Goal: Task Accomplishment & Management: Manage account settings

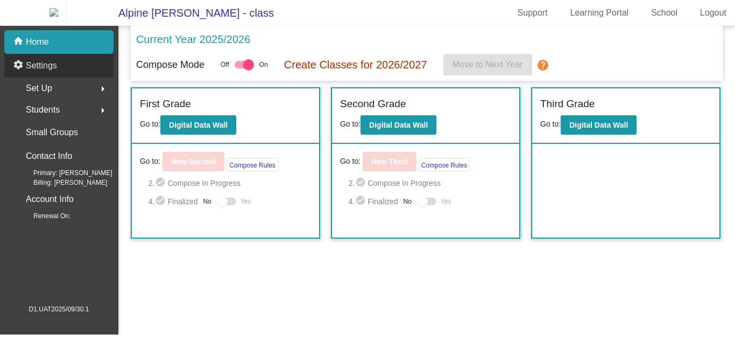
click at [47, 67] on p "Settings" at bounding box center [41, 65] width 31 height 13
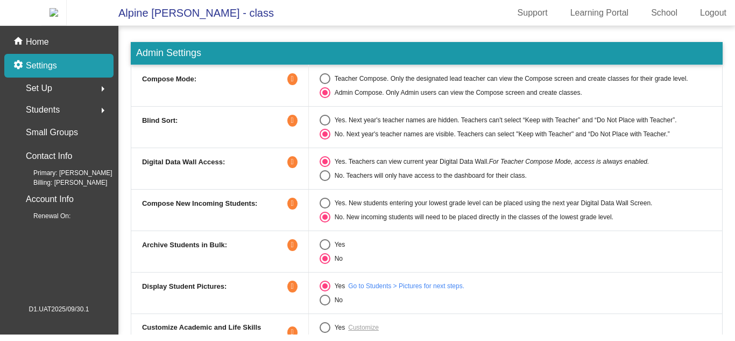
scroll to position [27, 0]
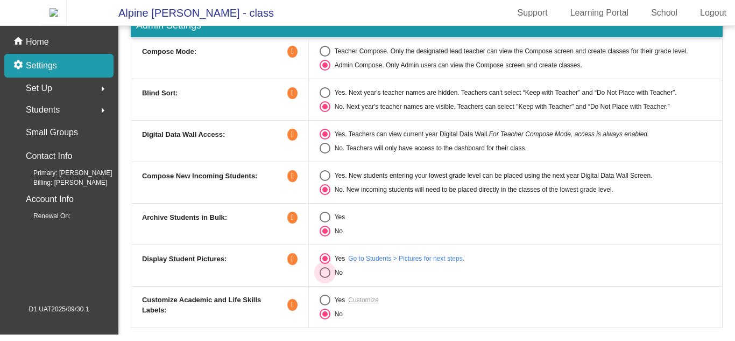
click at [322, 278] on div "Select an option" at bounding box center [325, 272] width 11 height 11
click at [325, 278] on input "No" at bounding box center [325, 278] width 1 height 1
radio input "true"
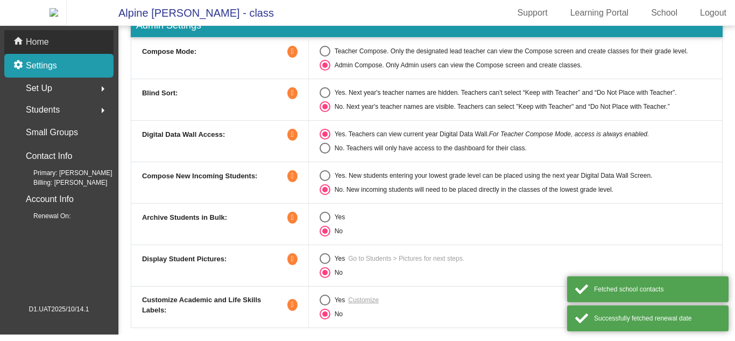
click at [72, 49] on div "home Home" at bounding box center [58, 42] width 109 height 24
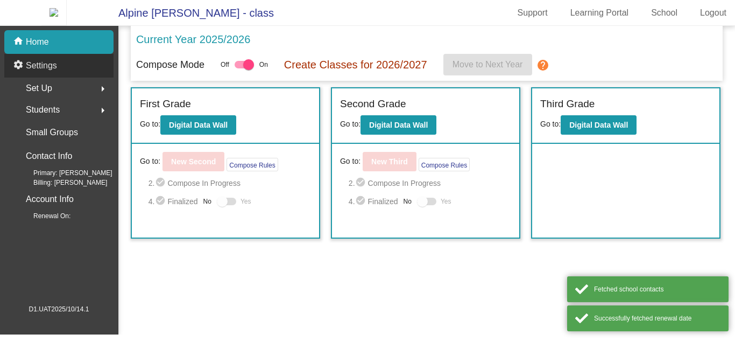
click at [46, 69] on p "Settings" at bounding box center [41, 65] width 31 height 13
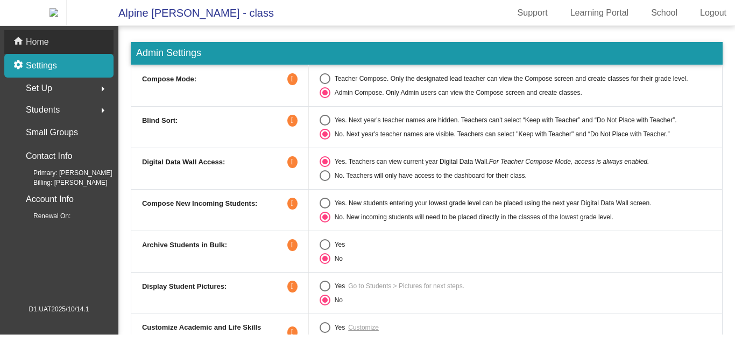
click at [67, 44] on div "home Home" at bounding box center [58, 42] width 109 height 24
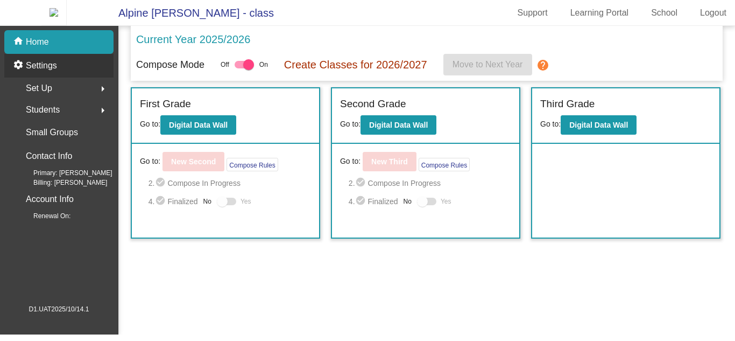
click at [91, 78] on div "settings Settings" at bounding box center [58, 66] width 109 height 24
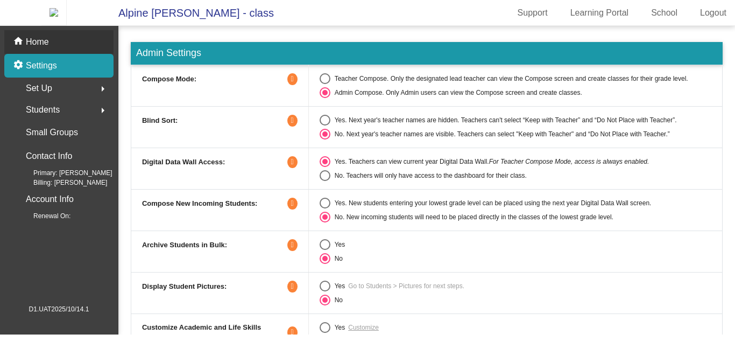
click at [94, 51] on div "home Home" at bounding box center [58, 42] width 109 height 24
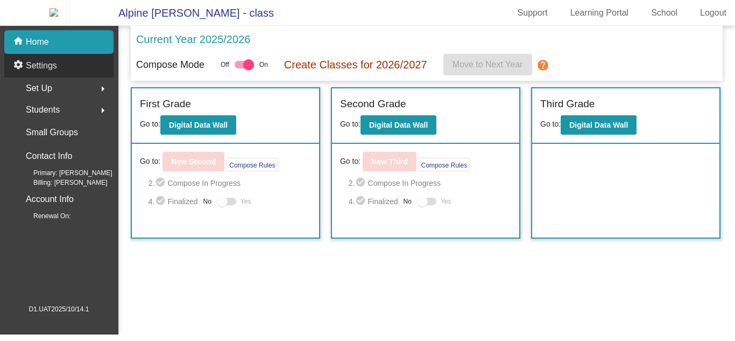
click at [83, 70] on div "settings Settings" at bounding box center [58, 66] width 109 height 24
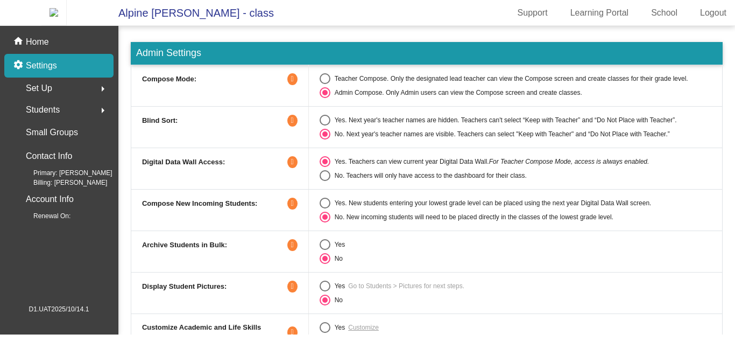
click at [292, 85] on icon at bounding box center [292, 79] width 10 height 12
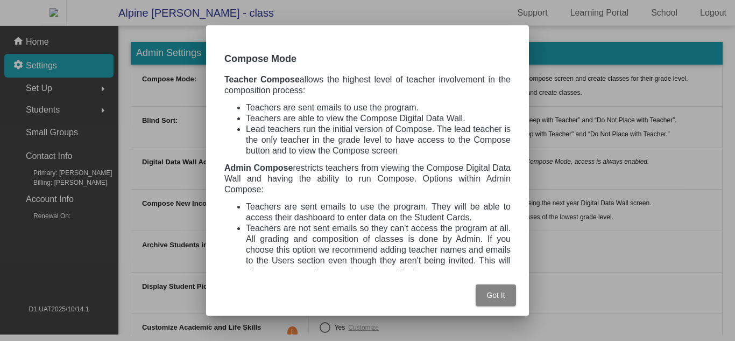
click at [507, 296] on button "Got It" at bounding box center [496, 295] width 40 height 22
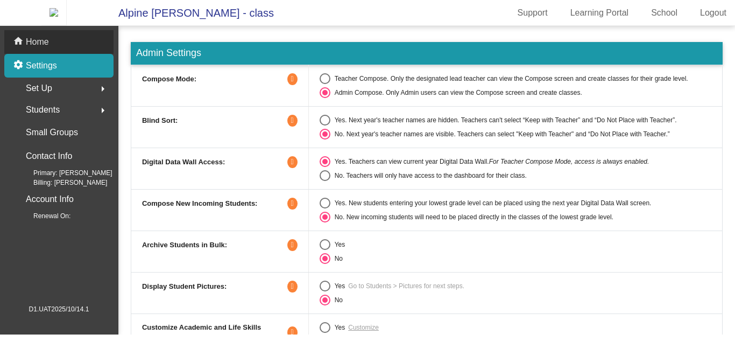
click at [82, 51] on div "home Home" at bounding box center [58, 42] width 109 height 24
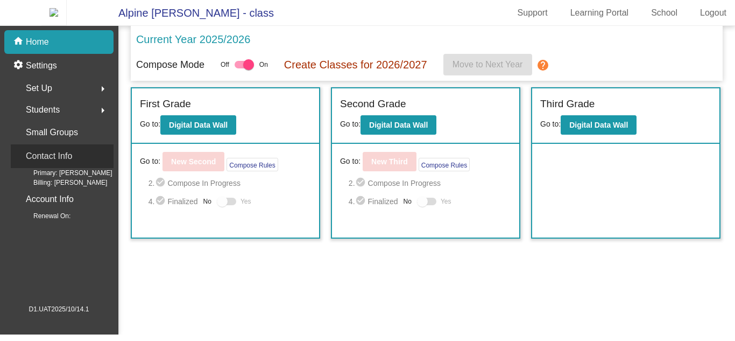
click at [96, 168] on div "Contact Info" at bounding box center [62, 156] width 103 height 24
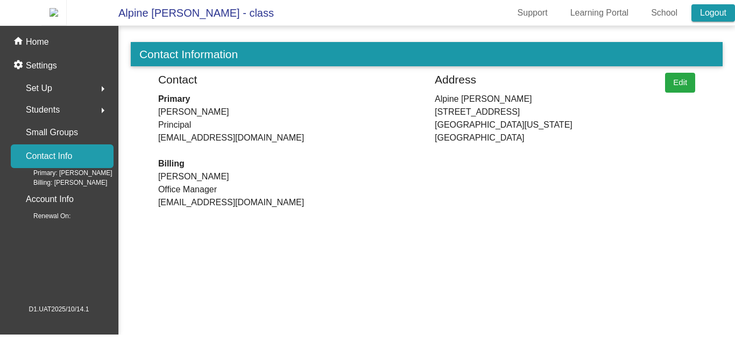
click at [717, 12] on link "Logout" at bounding box center [714, 12] width 44 height 17
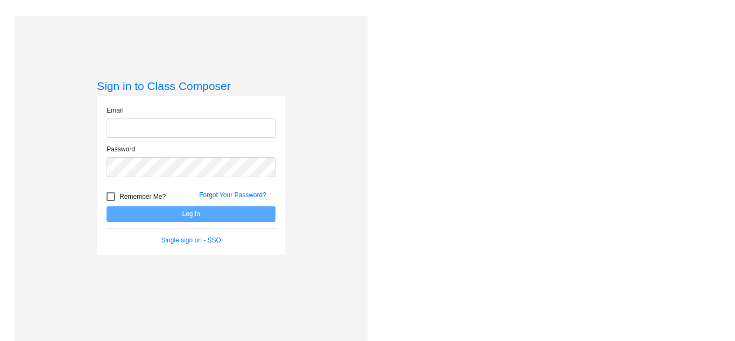
type input "support@classcomposer.com"
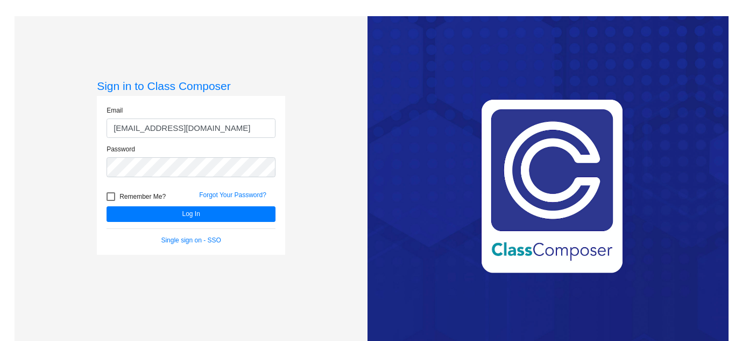
click at [334, 92] on div "Sign in to Class Composer Email support@classcomposer.com Password Remember Me?…" at bounding box center [191, 186] width 353 height 341
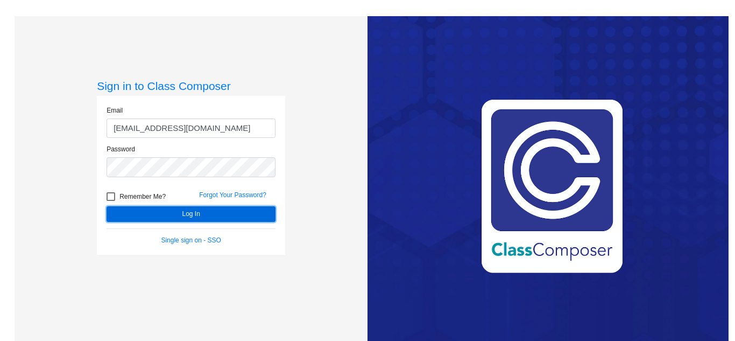
click at [158, 213] on button "Log In" at bounding box center [191, 214] width 169 height 16
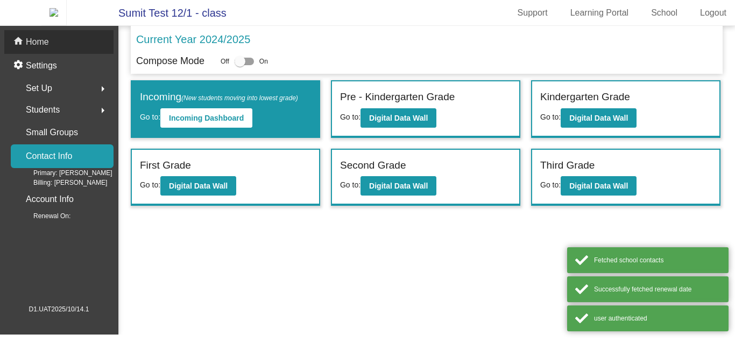
click at [55, 46] on div "home Home" at bounding box center [58, 42] width 109 height 24
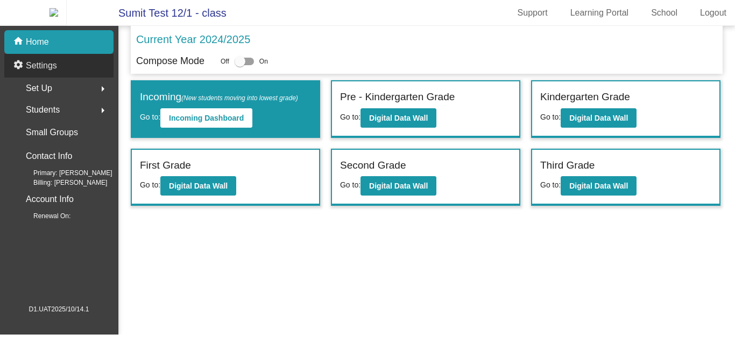
click at [61, 73] on div "settings Settings" at bounding box center [58, 66] width 109 height 24
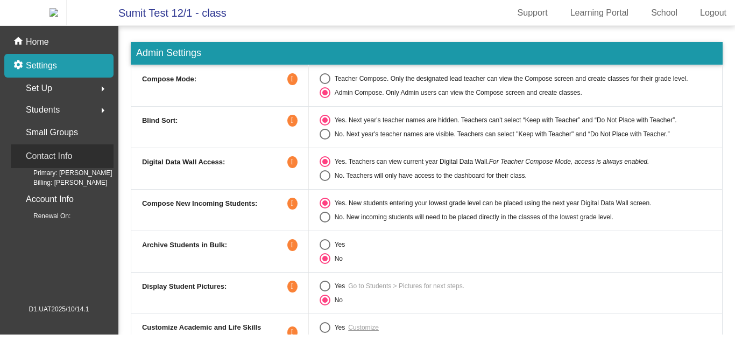
click at [82, 168] on div "Contact Info" at bounding box center [62, 156] width 103 height 24
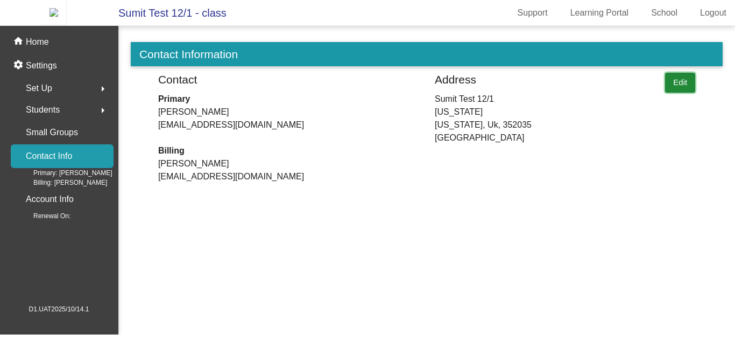
click at [670, 89] on button "Edit" at bounding box center [680, 83] width 30 height 20
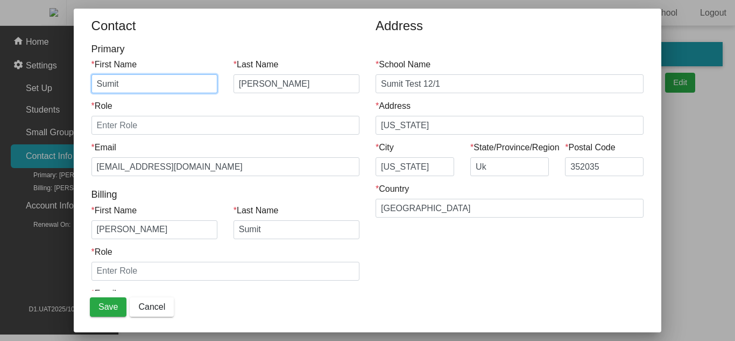
scroll to position [44, 0]
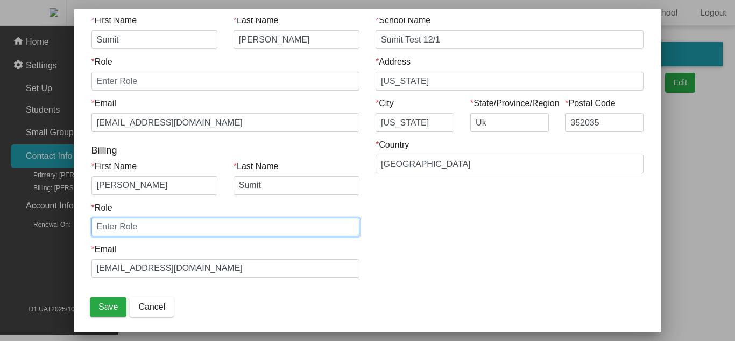
click at [246, 221] on input "* Role" at bounding box center [226, 227] width 268 height 19
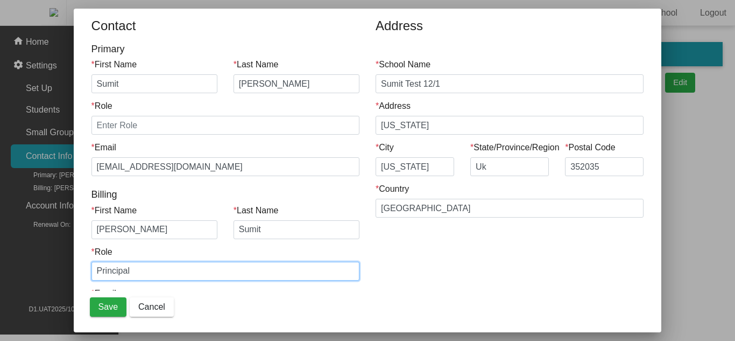
type input "Principal"
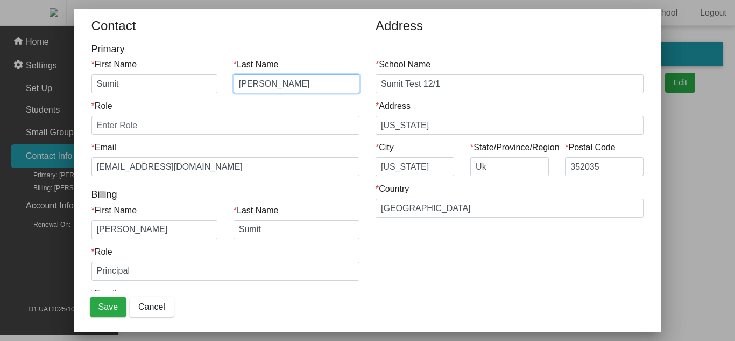
click at [254, 87] on input "[PERSON_NAME]" at bounding box center [297, 83] width 126 height 19
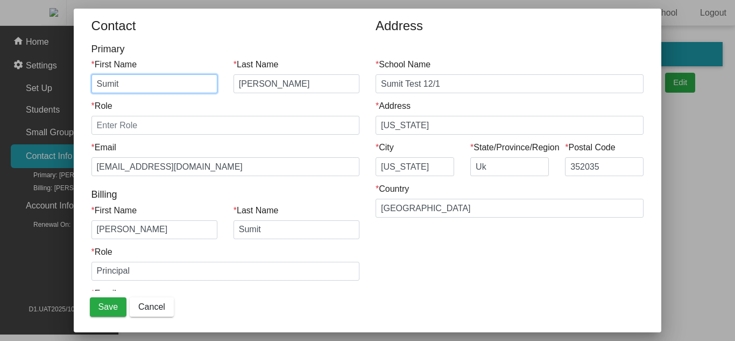
click at [151, 91] on input "Sumit" at bounding box center [155, 83] width 126 height 19
type input "[PERSON_NAME]"
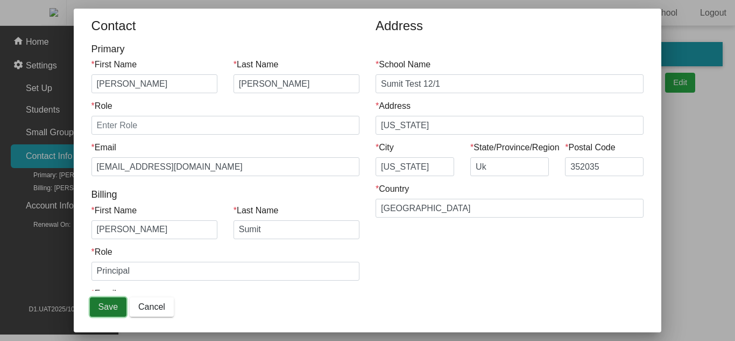
click at [103, 303] on span "Save" at bounding box center [108, 306] width 19 height 9
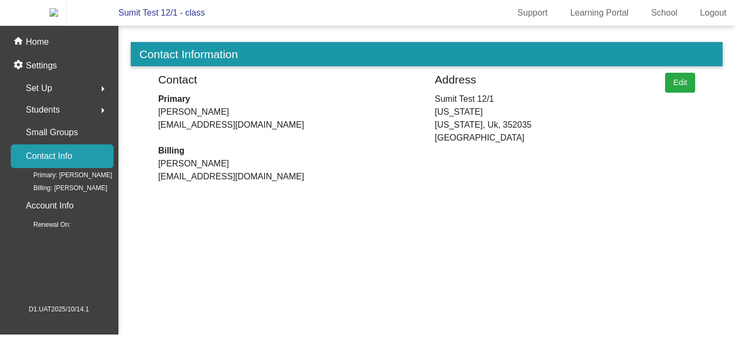
click at [103, 303] on mat-nav-list "home Home settings Settings Set Up arrow_right Students arrow_right Small Group…" at bounding box center [59, 165] width 118 height 278
click at [319, 234] on mat-sidenav-content "Contact Information Contact Primary Sumit Yadav transportation-smoke@3hzkwxoc.m…" at bounding box center [426, 180] width 617 height 308
click at [679, 92] on button "Edit" at bounding box center [680, 83] width 30 height 20
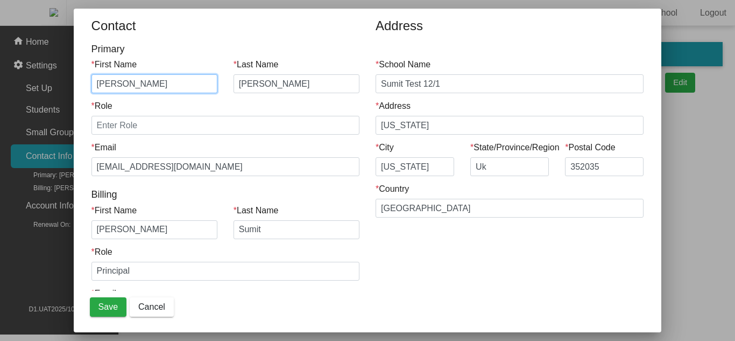
click at [173, 83] on input "[PERSON_NAME]" at bounding box center [155, 83] width 126 height 19
type input "Sumit"
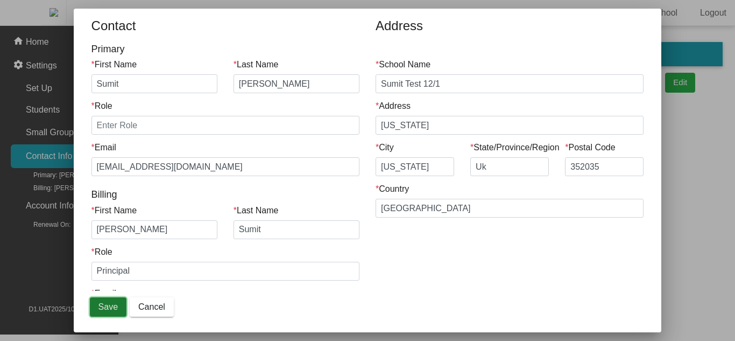
click at [113, 305] on span "Save" at bounding box center [108, 306] width 19 height 9
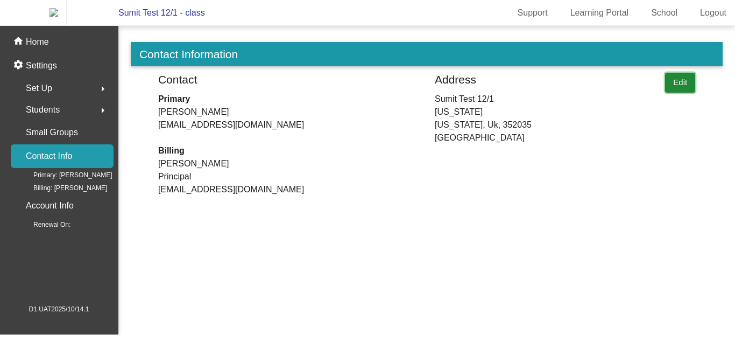
click at [683, 92] on button "Edit" at bounding box center [680, 83] width 30 height 20
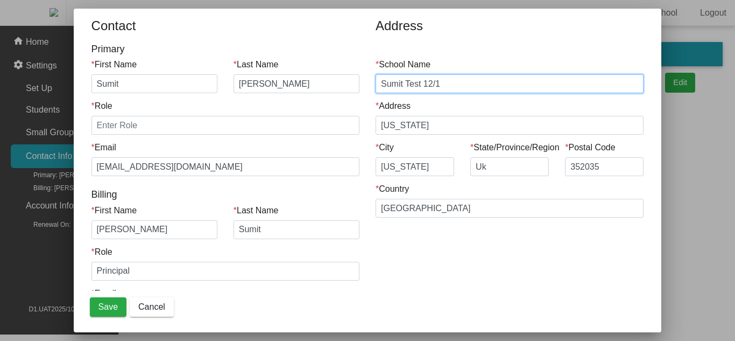
click at [432, 83] on input "Sumit Test 12/1" at bounding box center [510, 83] width 268 height 19
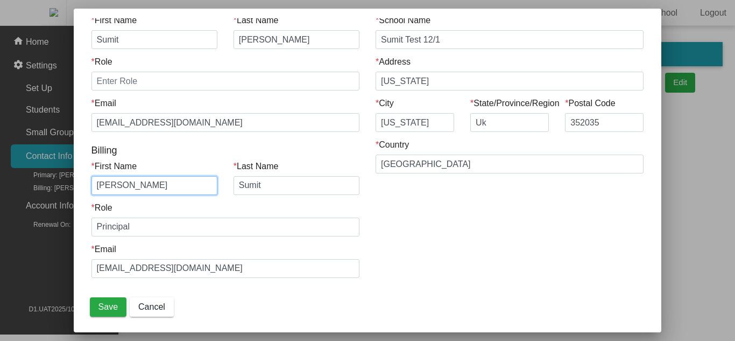
click at [195, 178] on input "[PERSON_NAME]" at bounding box center [155, 185] width 126 height 19
type input "Sumit"
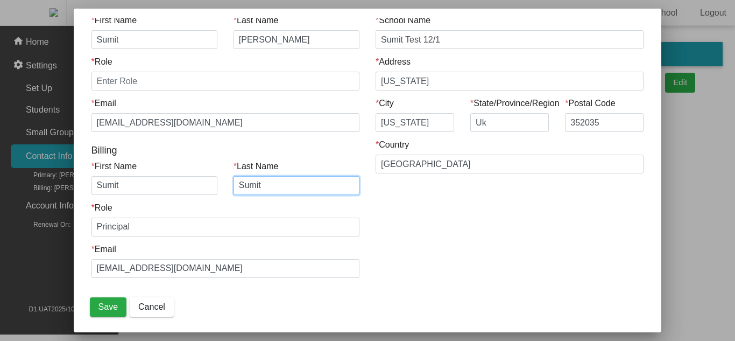
click at [240, 187] on input "Sumit" at bounding box center [297, 185] width 126 height 19
type input "[PERSON_NAME]"
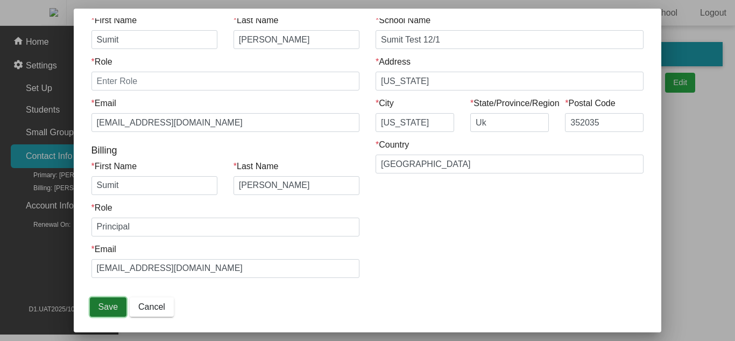
click at [99, 312] on button "Save" at bounding box center [108, 306] width 37 height 19
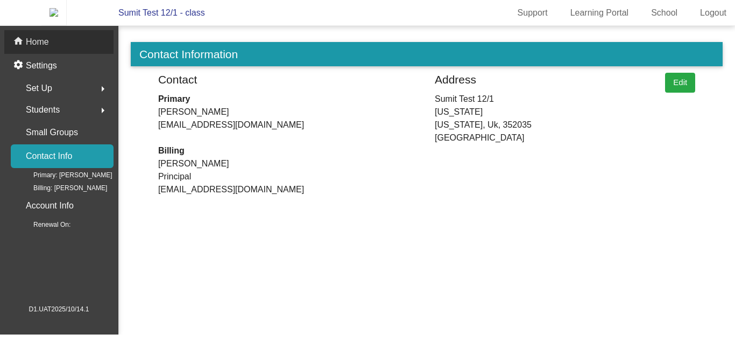
click at [80, 53] on div "home Home" at bounding box center [58, 42] width 109 height 24
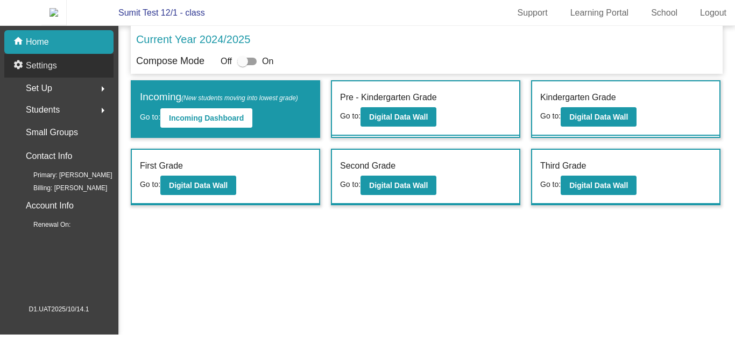
click at [102, 75] on div "settings Settings" at bounding box center [58, 66] width 109 height 24
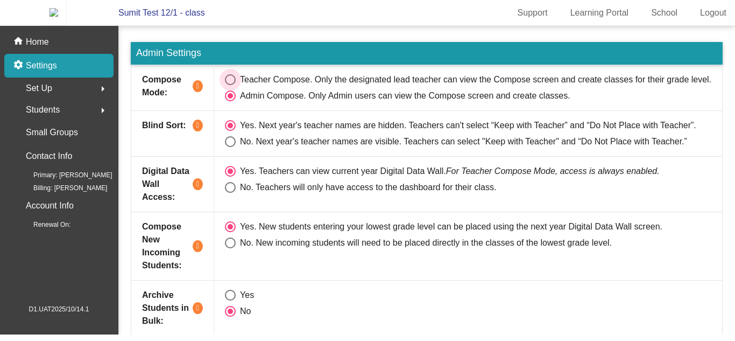
click at [231, 81] on div "Select an option" at bounding box center [230, 79] width 11 height 11
click at [230, 85] on input "Teacher Compose. Only the designated lead teacher can view the Compose screen a…" at bounding box center [230, 85] width 1 height 1
radio input "true"
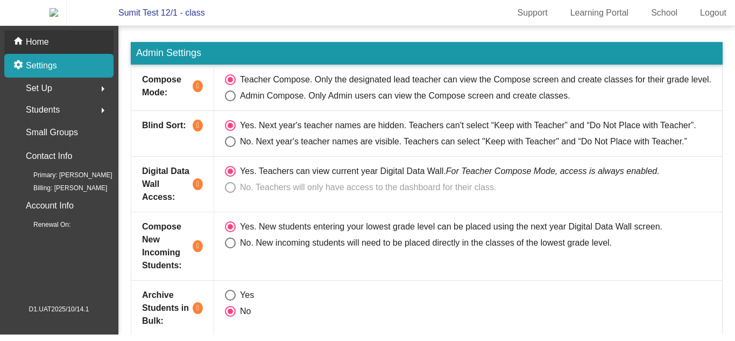
click at [87, 53] on div "home Home" at bounding box center [58, 42] width 109 height 24
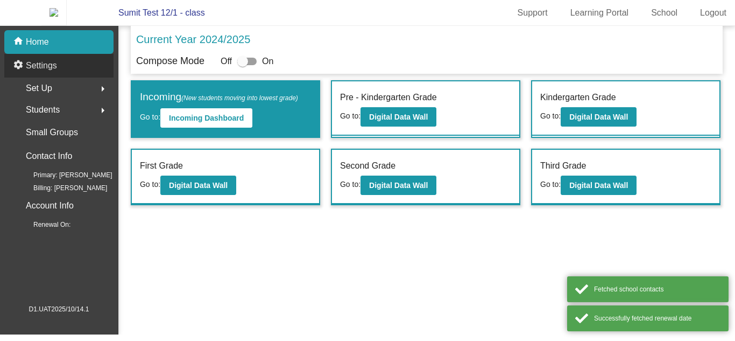
click at [93, 74] on div "settings Settings" at bounding box center [58, 66] width 109 height 24
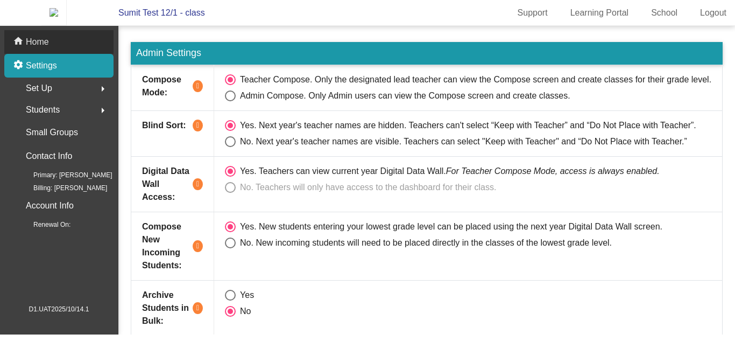
click at [61, 54] on div "home Home" at bounding box center [58, 42] width 109 height 24
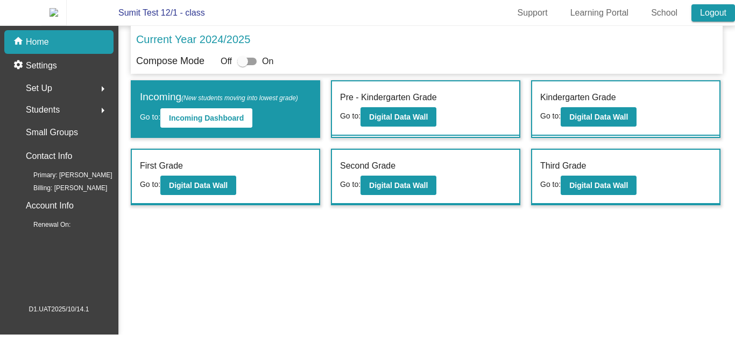
click at [718, 17] on link "Logout" at bounding box center [714, 12] width 44 height 17
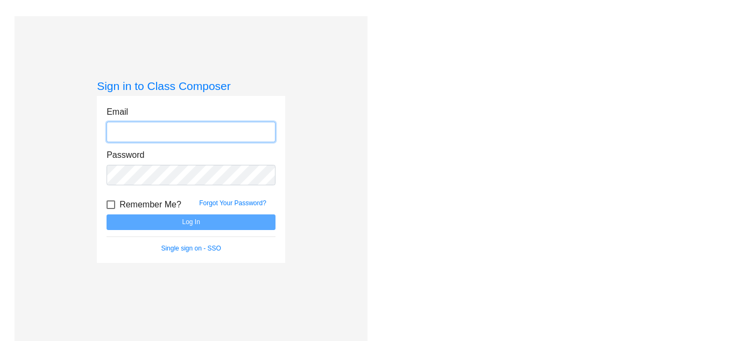
type input "support@classcomposer.com"
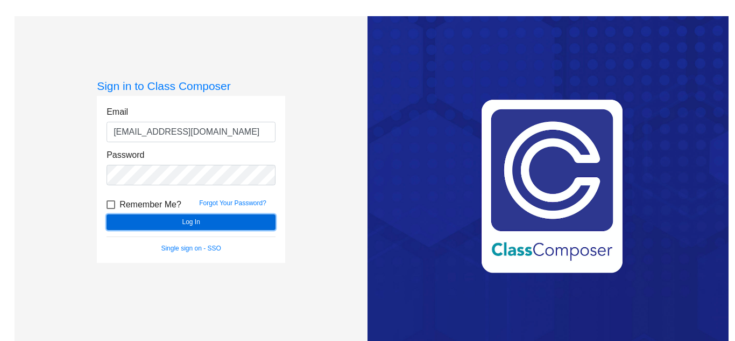
click at [244, 228] on button "Log In" at bounding box center [191, 222] width 169 height 16
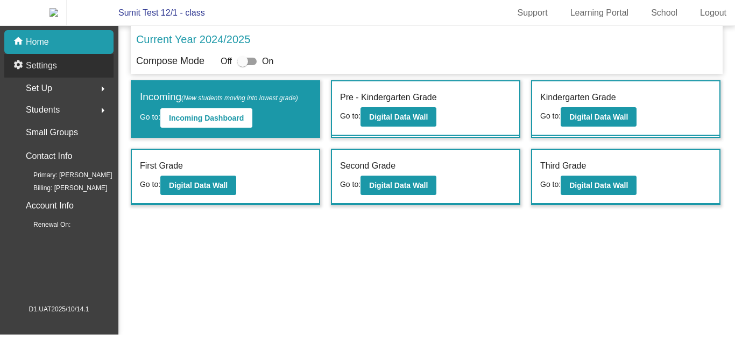
click at [68, 66] on div "settings Settings" at bounding box center [58, 66] width 109 height 24
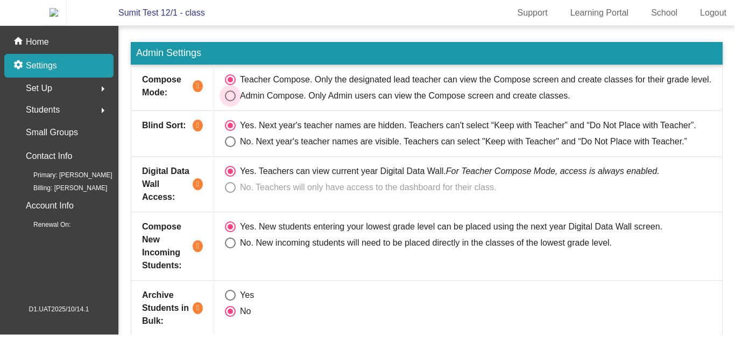
click at [227, 101] on div "Select an option" at bounding box center [230, 95] width 11 height 11
click at [230, 102] on input "Admin Compose. Only Admin users can view the Compose screen and create classes." at bounding box center [230, 101] width 1 height 1
radio input "true"
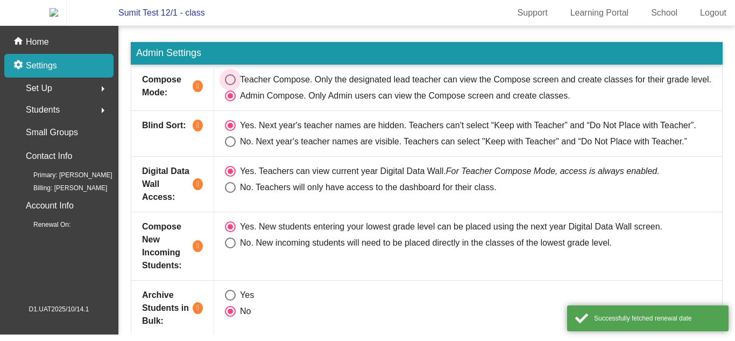
click at [225, 85] on div "Select an option" at bounding box center [230, 79] width 11 height 11
click at [230, 86] on input "Teacher Compose. Only the designated lead teacher can view the Compose screen a…" at bounding box center [230, 85] width 1 height 1
radio input "true"
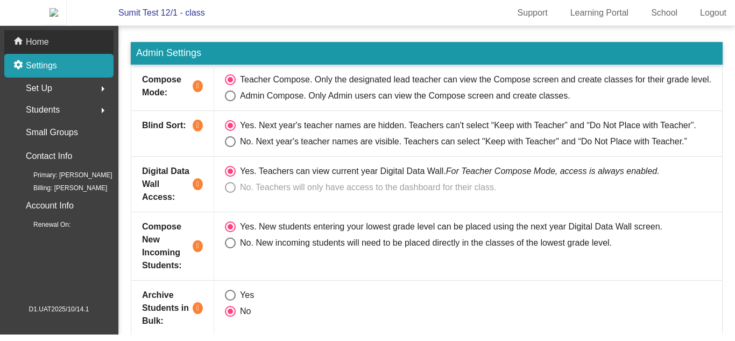
click at [82, 54] on div "home Home" at bounding box center [58, 42] width 109 height 24
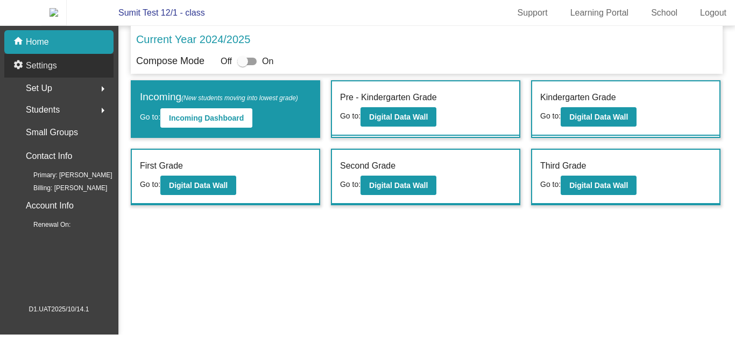
click at [77, 73] on div "settings Settings" at bounding box center [58, 66] width 109 height 24
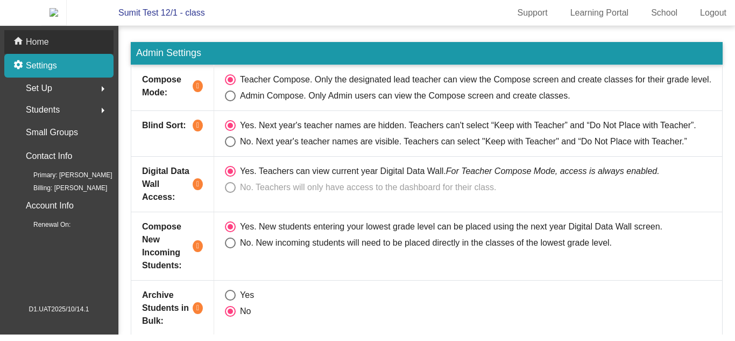
click at [78, 52] on div "home Home" at bounding box center [58, 42] width 109 height 24
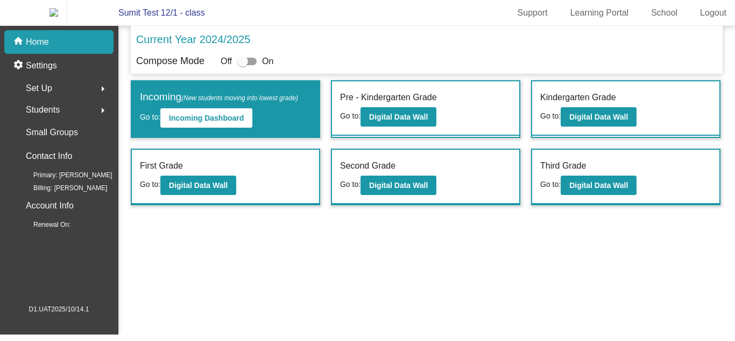
click at [262, 68] on span "On" at bounding box center [267, 61] width 11 height 13
click at [254, 65] on div at bounding box center [246, 62] width 19 height 8
click at [243, 66] on input "checkbox" at bounding box center [242, 65] width 1 height 1
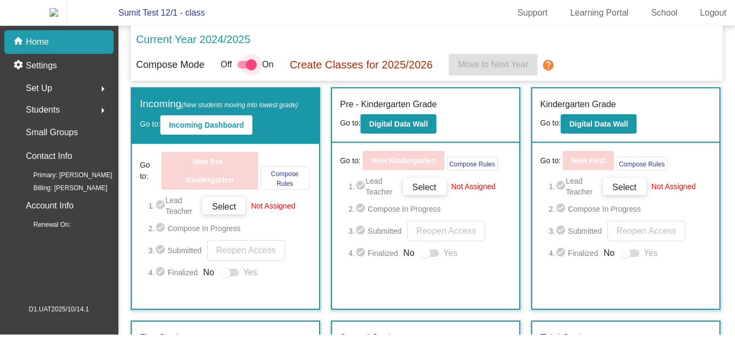
click at [248, 67] on div at bounding box center [251, 64] width 11 height 11
click at [243, 68] on input "checkbox" at bounding box center [242, 68] width 1 height 1
checkbox input "false"
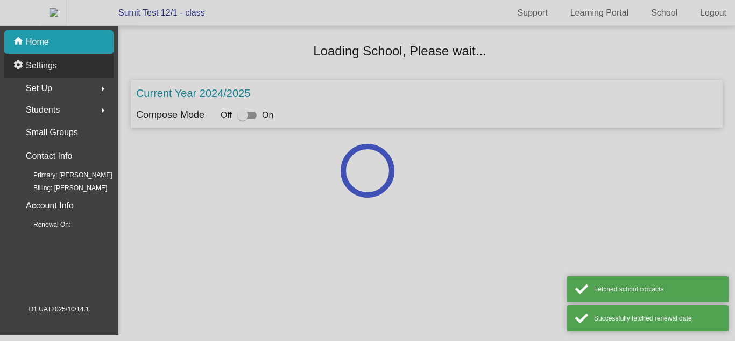
click at [64, 74] on div "settings Settings" at bounding box center [58, 66] width 109 height 24
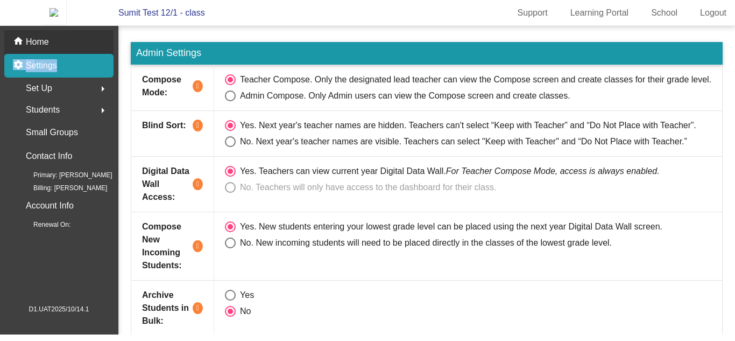
drag, startPoint x: 64, startPoint y: 74, endPoint x: 90, endPoint y: 52, distance: 34.3
click at [90, 52] on mat-nav-list "home Home settings Settings Set Up arrow_right Students arrow_right Small Group…" at bounding box center [59, 165] width 118 height 278
click at [90, 52] on div "home Home" at bounding box center [58, 42] width 109 height 24
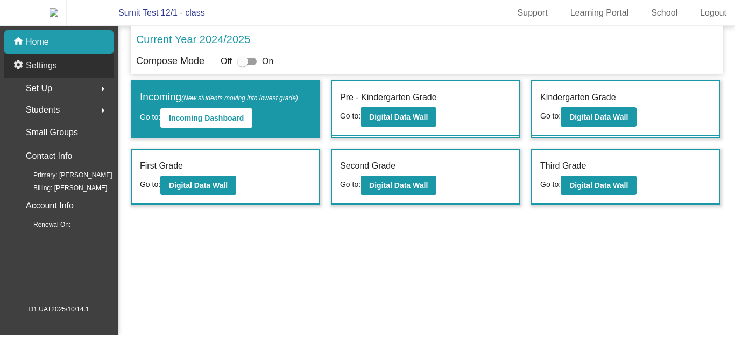
click at [89, 74] on div "settings Settings" at bounding box center [58, 66] width 109 height 24
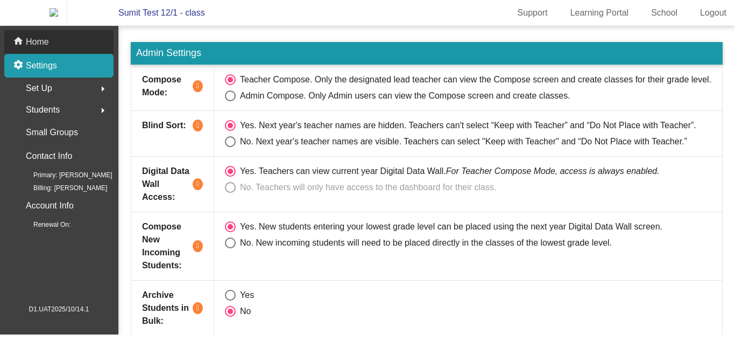
click at [103, 48] on div "home Home" at bounding box center [58, 42] width 109 height 24
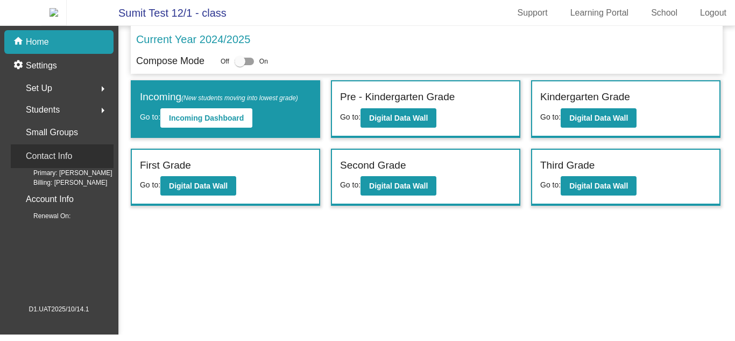
click at [78, 161] on div "Contact Info" at bounding box center [62, 156] width 103 height 24
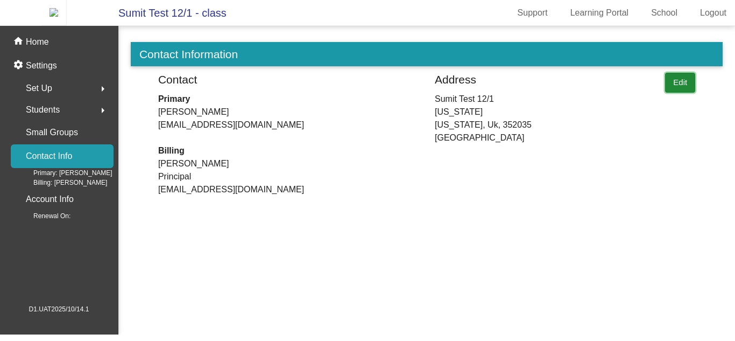
click at [673, 92] on button "Edit" at bounding box center [680, 83] width 30 height 20
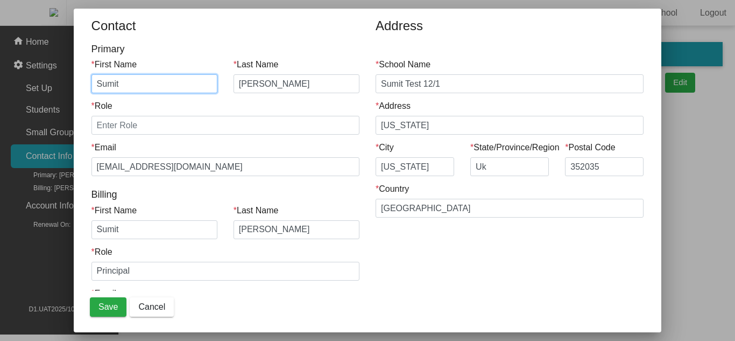
scroll to position [44, 0]
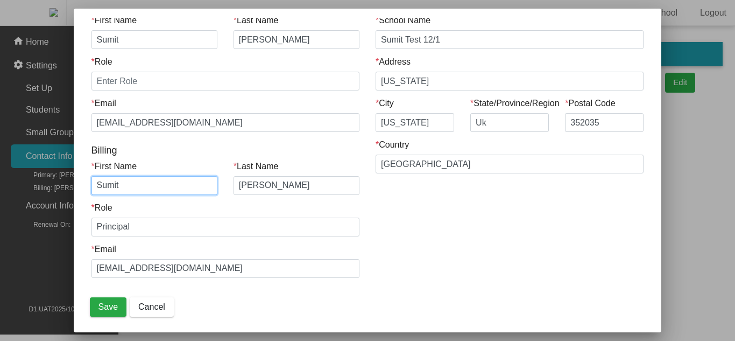
click at [178, 187] on input "Sumit" at bounding box center [155, 185] width 126 height 19
type input "[PERSON_NAME]"
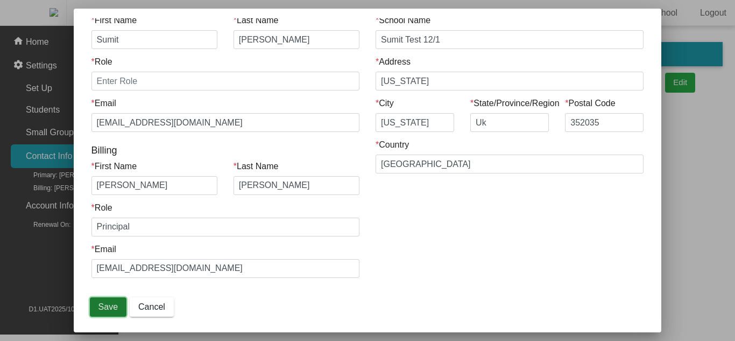
click at [101, 313] on button "Save" at bounding box center [108, 306] width 37 height 19
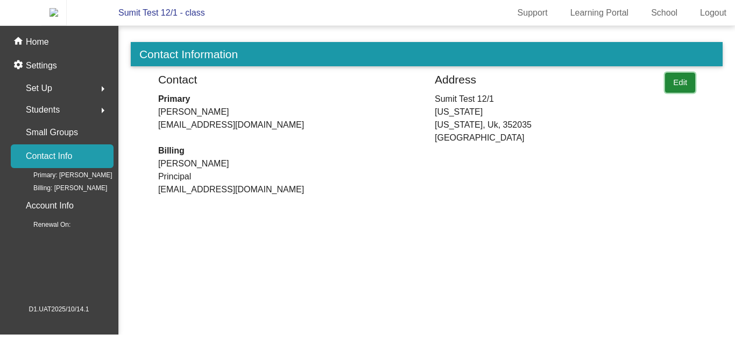
click at [693, 90] on button "Edit" at bounding box center [680, 83] width 30 height 20
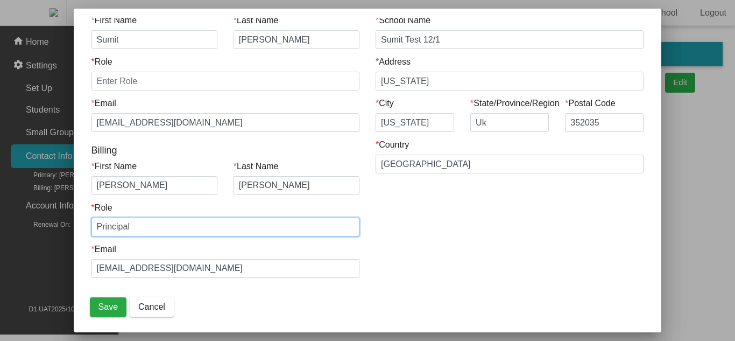
click at [200, 228] on input "Principal" at bounding box center [226, 227] width 268 height 19
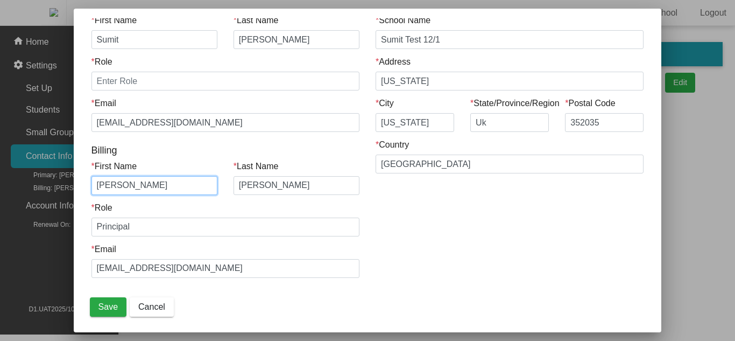
click at [144, 187] on input "[PERSON_NAME]" at bounding box center [155, 185] width 126 height 19
type input "Sumit"
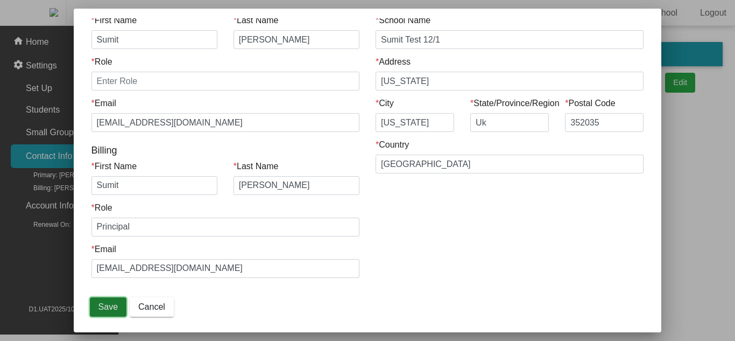
click at [107, 307] on span "Save" at bounding box center [108, 306] width 19 height 9
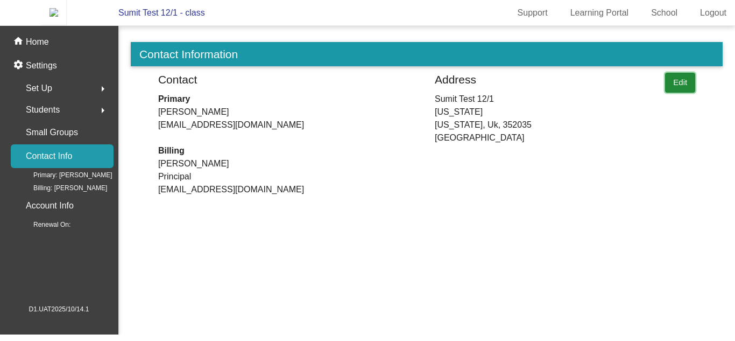
click at [672, 93] on button "Edit" at bounding box center [680, 83] width 30 height 20
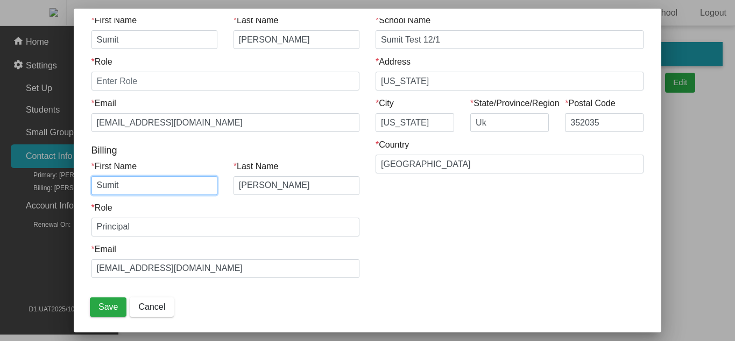
click at [145, 181] on input "Sumit" at bounding box center [155, 185] width 126 height 19
type input "[PERSON_NAME]"
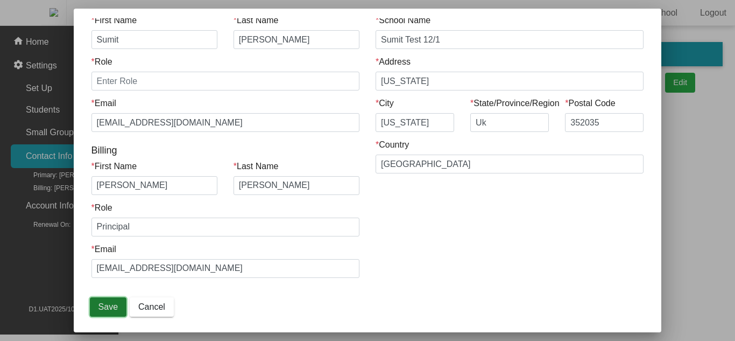
click at [108, 307] on span "Save" at bounding box center [108, 306] width 19 height 9
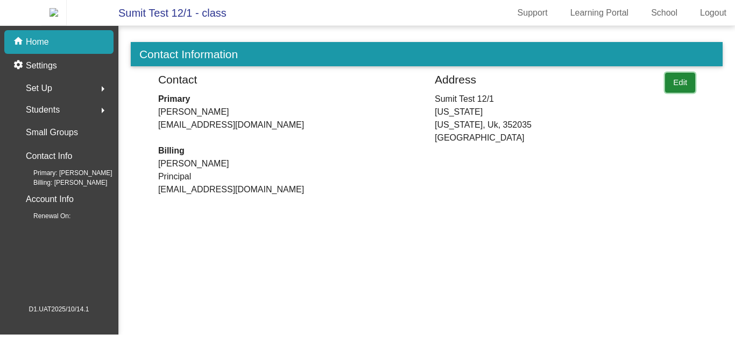
click at [672, 91] on button "Edit" at bounding box center [680, 83] width 30 height 20
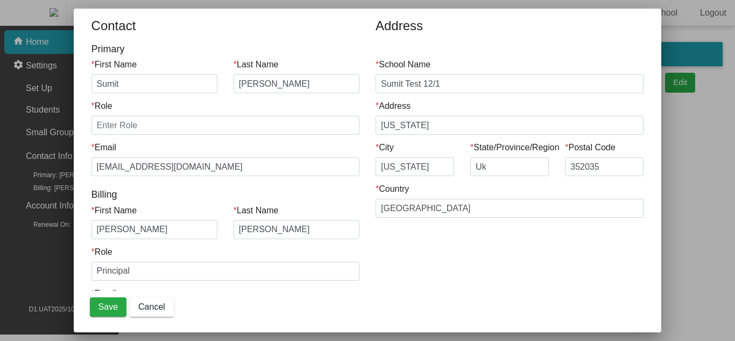
scroll to position [44, 0]
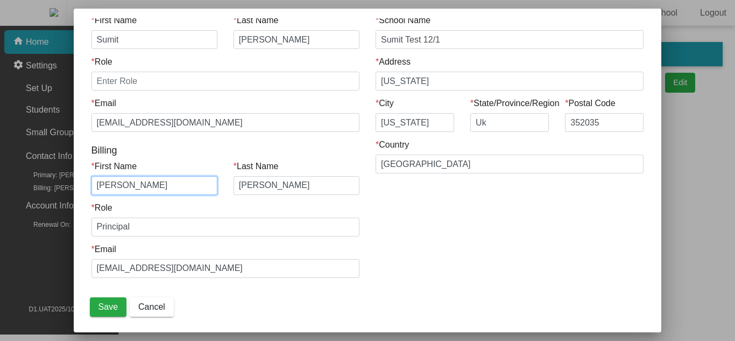
click at [144, 183] on input "[PERSON_NAME]" at bounding box center [155, 185] width 126 height 19
type input "Sumit"
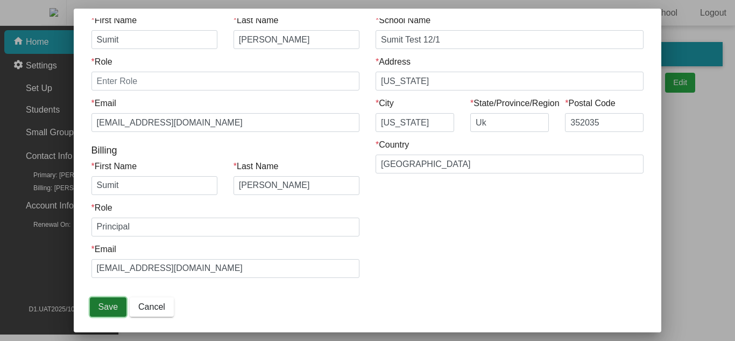
click at [106, 312] on button "Save" at bounding box center [108, 306] width 37 height 19
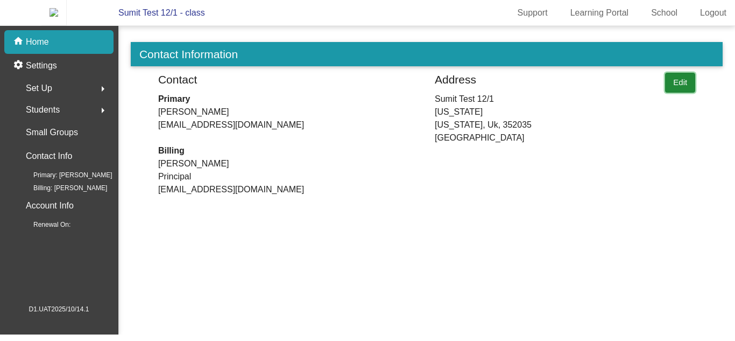
click at [680, 92] on button "Edit" at bounding box center [680, 83] width 30 height 20
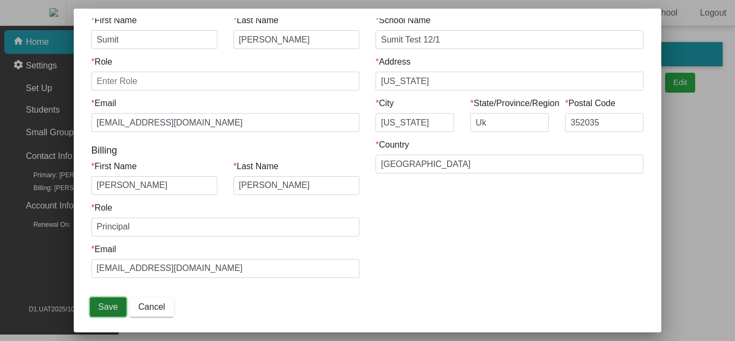
click at [110, 301] on button "Save" at bounding box center [108, 306] width 37 height 19
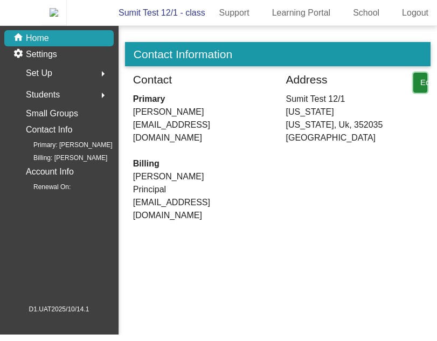
click at [416, 92] on button "Edit" at bounding box center [420, 83] width 14 height 20
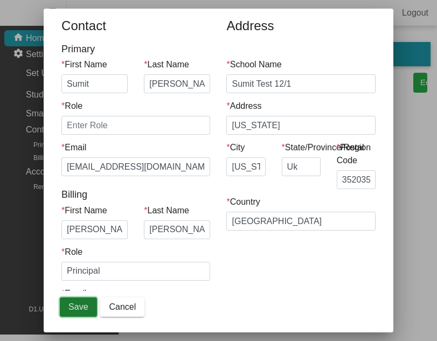
click at [89, 308] on button "Save" at bounding box center [78, 306] width 37 height 19
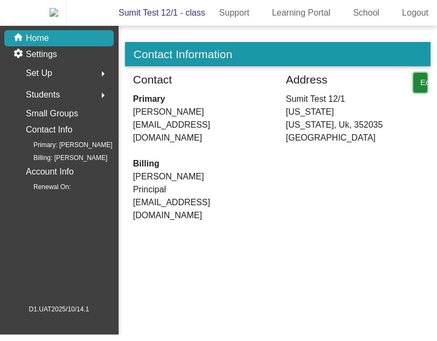
click at [415, 90] on button "Edit" at bounding box center [420, 83] width 14 height 20
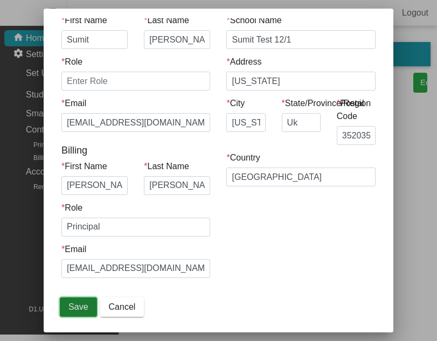
click at [78, 308] on span "Save" at bounding box center [77, 306] width 19 height 9
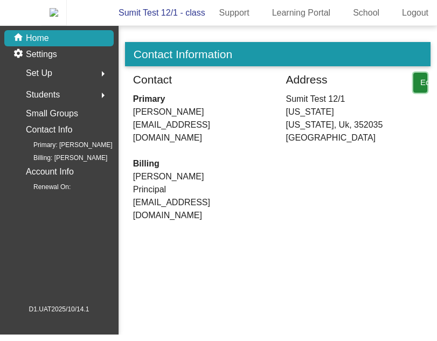
click at [417, 93] on button "Edit" at bounding box center [420, 83] width 14 height 20
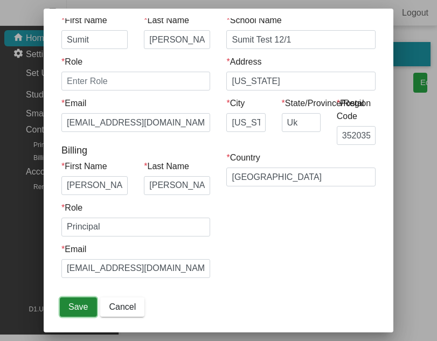
click at [95, 299] on button "Save" at bounding box center [78, 306] width 37 height 19
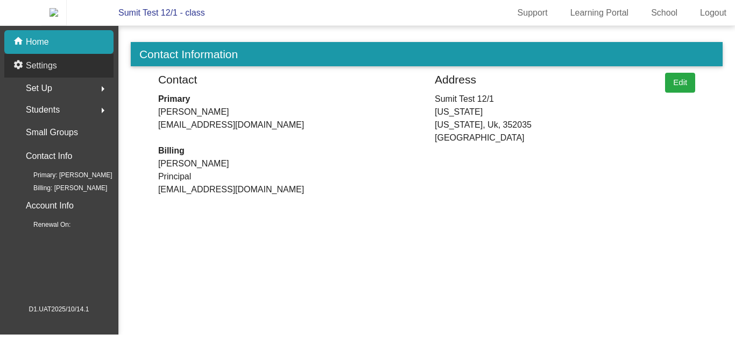
click at [61, 69] on div "settings Settings" at bounding box center [58, 66] width 109 height 24
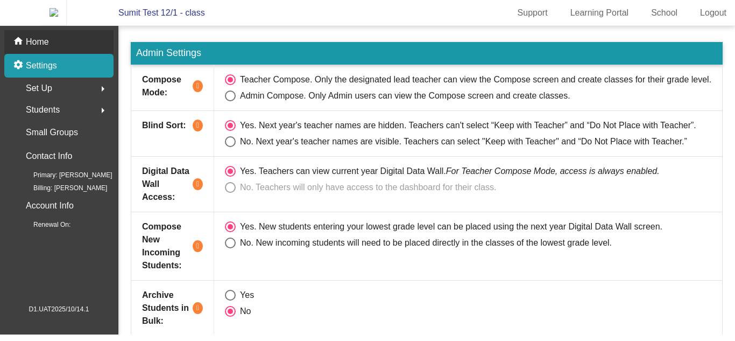
click at [61, 49] on div "home Home" at bounding box center [58, 42] width 109 height 24
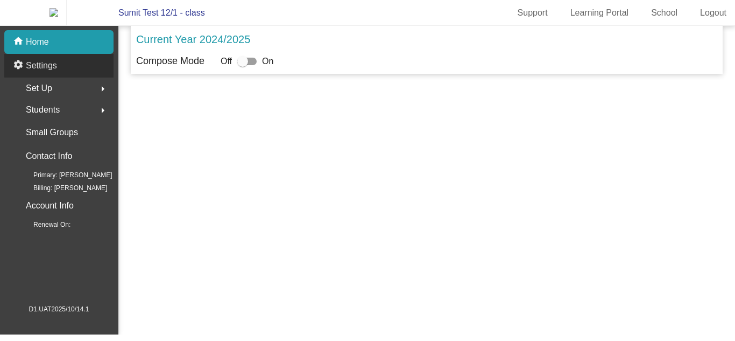
click at [63, 75] on div "settings Settings" at bounding box center [58, 66] width 109 height 24
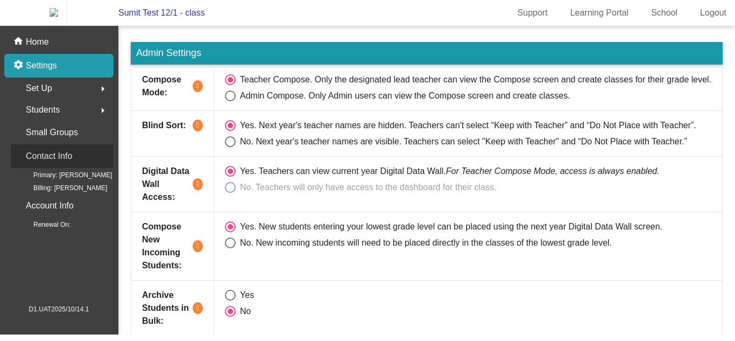
click at [66, 162] on p "Contact Info" at bounding box center [49, 156] width 46 height 15
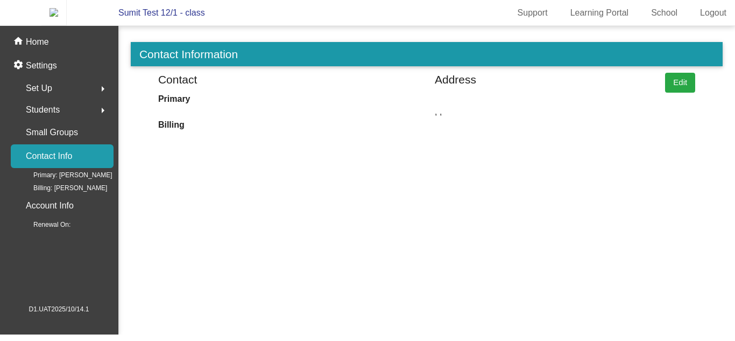
click at [396, 209] on mat-sidenav-content "Contact Information Contact Primary Billing Address , , Edit" at bounding box center [426, 180] width 617 height 308
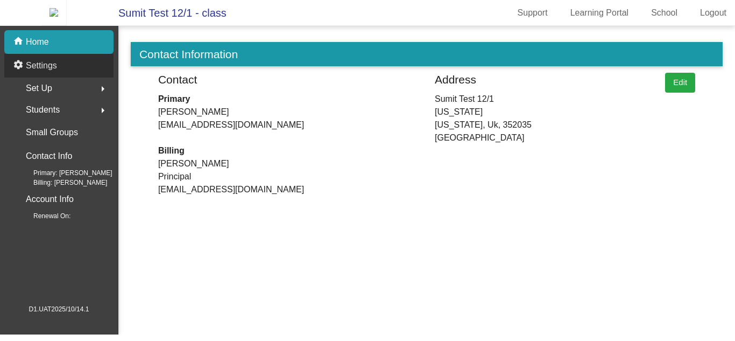
click at [93, 78] on div "settings Settings" at bounding box center [58, 66] width 109 height 24
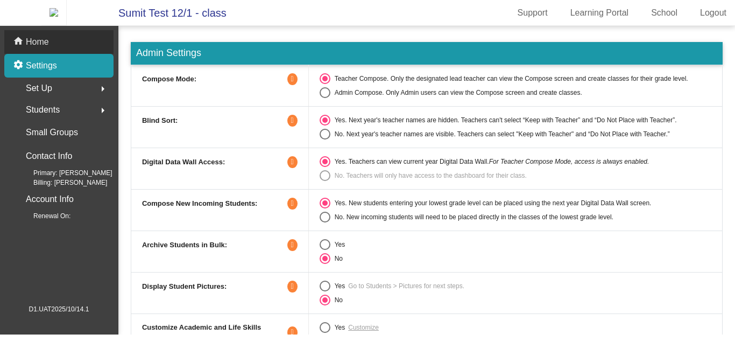
click at [79, 51] on div "home Home" at bounding box center [58, 42] width 109 height 24
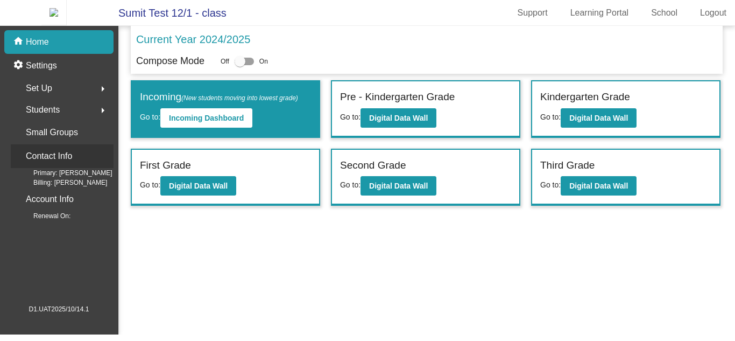
click at [75, 160] on div "Contact Info" at bounding box center [62, 156] width 103 height 24
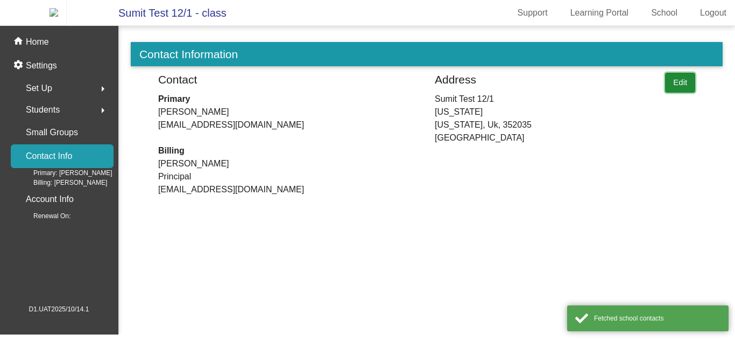
click at [676, 93] on button "Edit" at bounding box center [680, 83] width 30 height 20
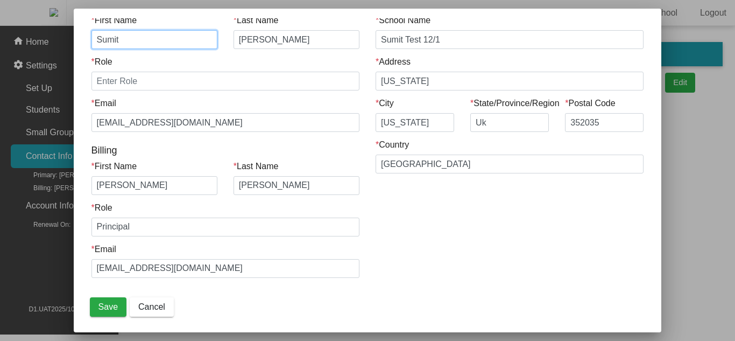
scroll to position [1, 0]
click at [419, 238] on div "Address * School Name Sumit Test 12/1 * Address [US_STATE] * City [US_STATE] * …" at bounding box center [510, 132] width 284 height 317
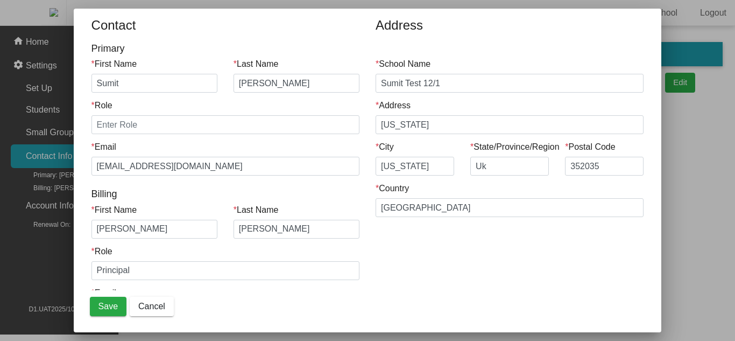
scroll to position [44, 0]
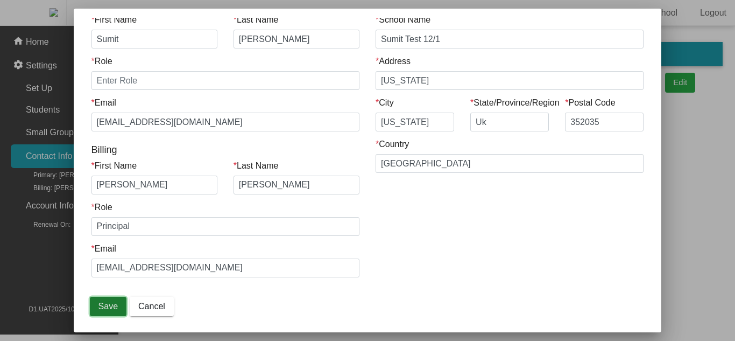
click at [114, 306] on span "Save" at bounding box center [108, 305] width 19 height 9
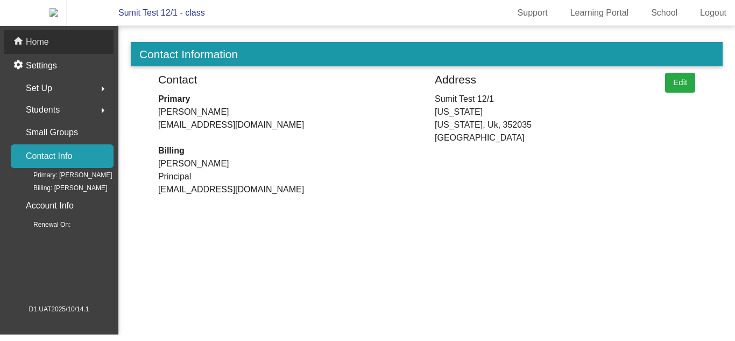
click at [55, 42] on div "home Home" at bounding box center [58, 42] width 109 height 24
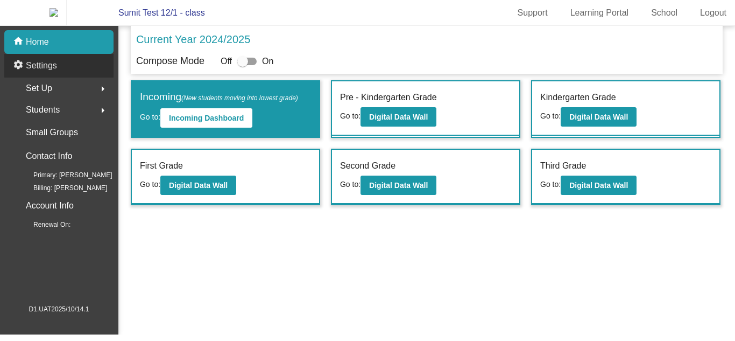
click at [70, 67] on div "settings Settings" at bounding box center [58, 66] width 109 height 24
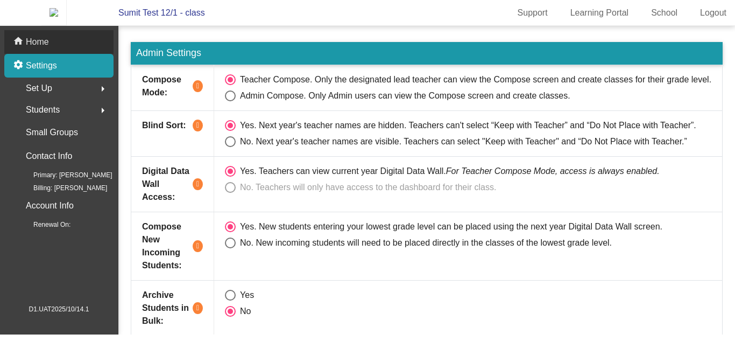
click at [76, 45] on div "home Home" at bounding box center [58, 42] width 109 height 24
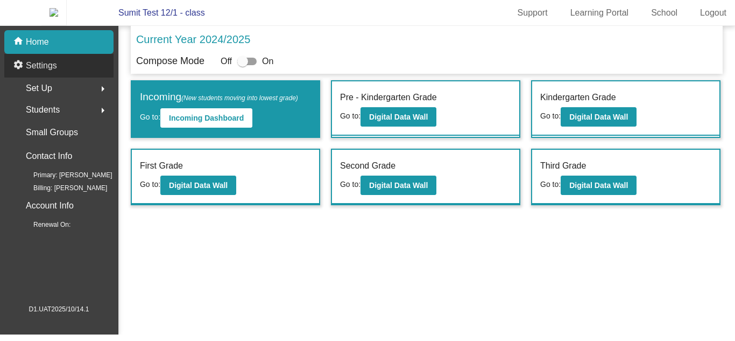
click at [80, 70] on div "settings Settings" at bounding box center [58, 66] width 109 height 24
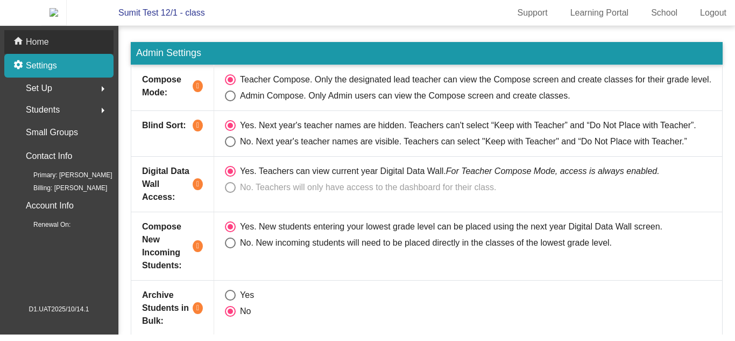
click at [81, 40] on div "home Home" at bounding box center [58, 42] width 109 height 24
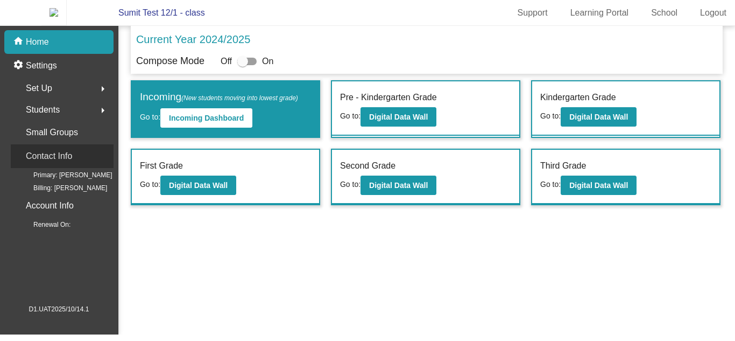
click at [73, 160] on div "Contact Info" at bounding box center [62, 156] width 103 height 24
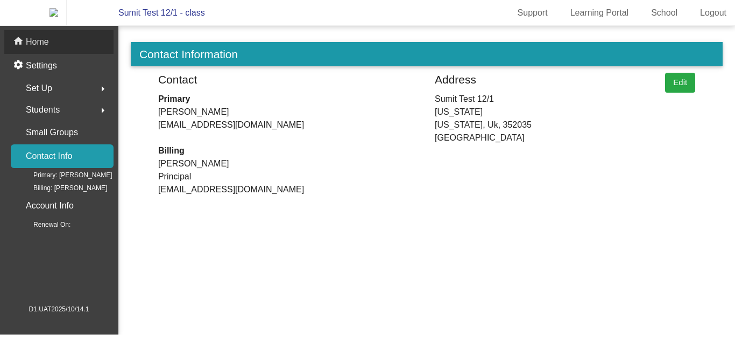
click at [36, 48] on p "Home" at bounding box center [37, 42] width 23 height 13
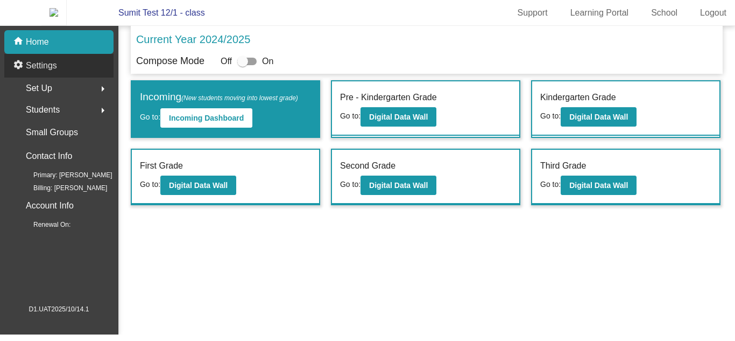
click at [58, 72] on div "settings Settings" at bounding box center [58, 66] width 109 height 24
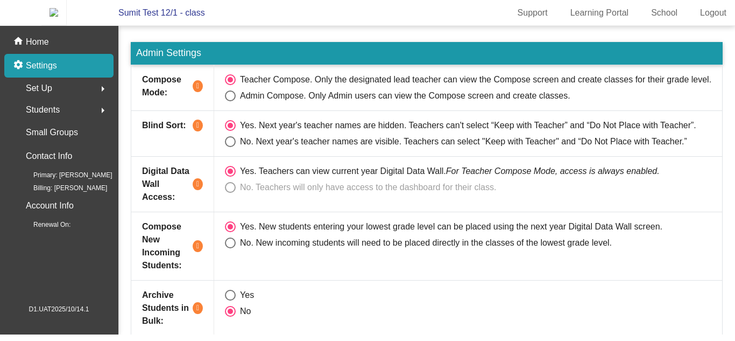
click at [79, 96] on div "Set Up arrow_right" at bounding box center [62, 89] width 103 height 22
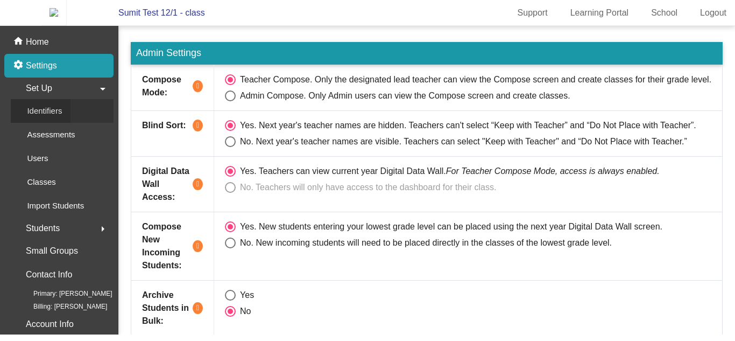
click at [83, 120] on link "Identifiers" at bounding box center [62, 111] width 103 height 24
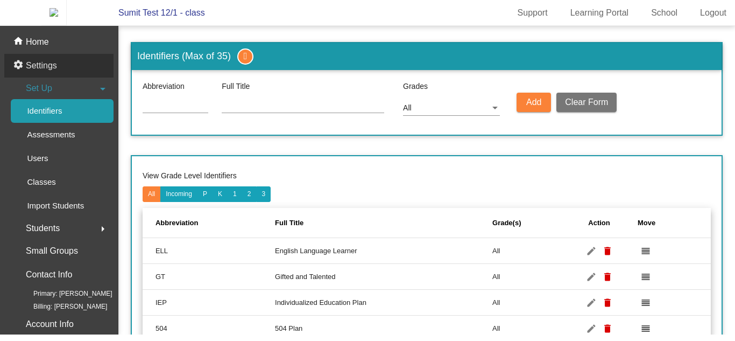
click at [67, 66] on div "settings Settings" at bounding box center [58, 66] width 109 height 24
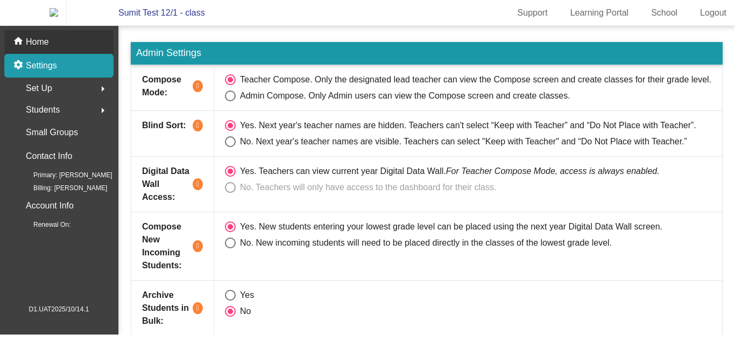
click at [63, 41] on div "home Home" at bounding box center [58, 42] width 109 height 24
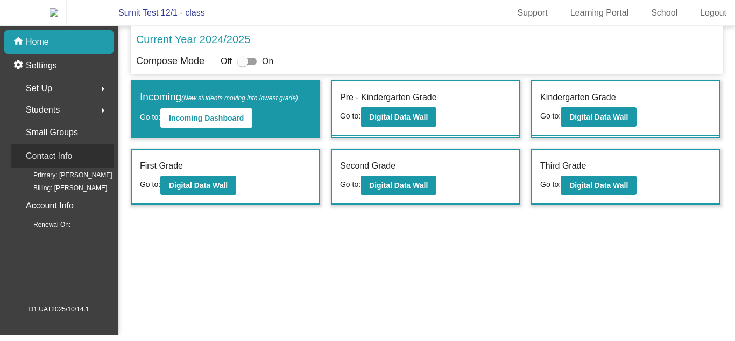
click at [89, 163] on div "Contact Info" at bounding box center [62, 156] width 103 height 24
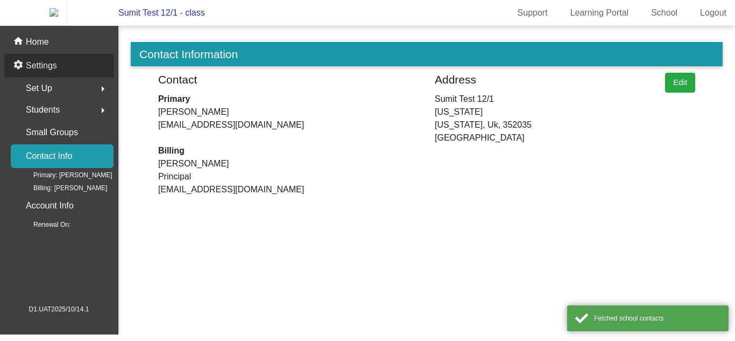
click at [66, 71] on div "settings Settings" at bounding box center [58, 66] width 109 height 24
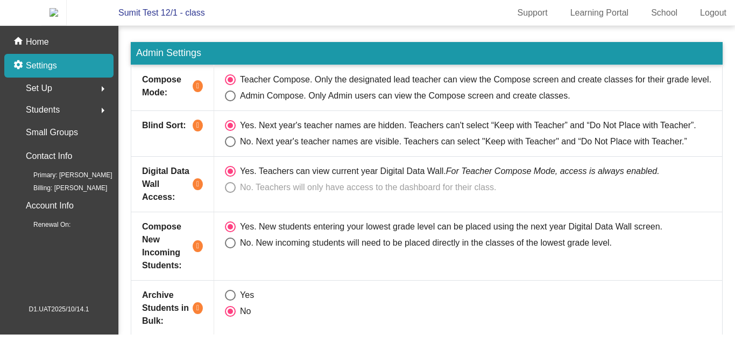
scroll to position [1, 0]
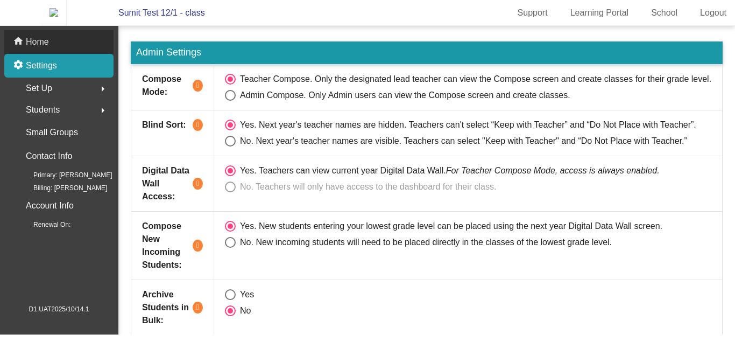
click at [61, 53] on div "home Home" at bounding box center [58, 42] width 109 height 24
